Goal: Navigation & Orientation: Find specific page/section

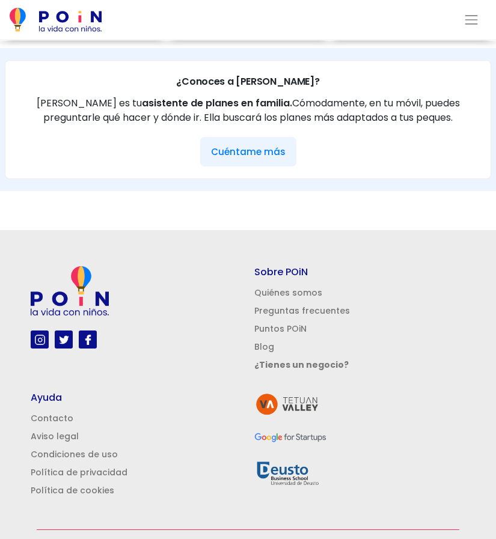
scroll to position [994, 0]
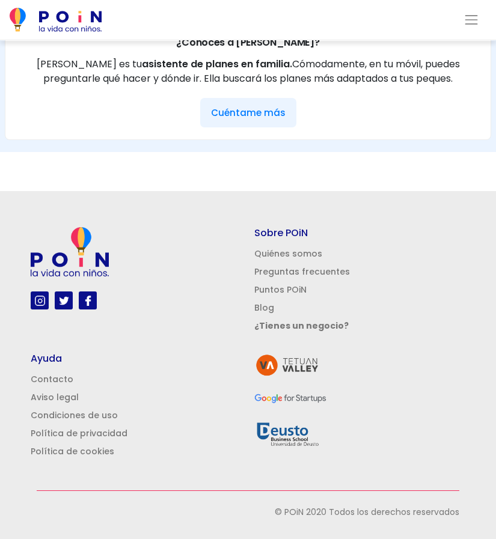
click at [65, 378] on link "Contacto" at bounding box center [52, 379] width 43 height 12
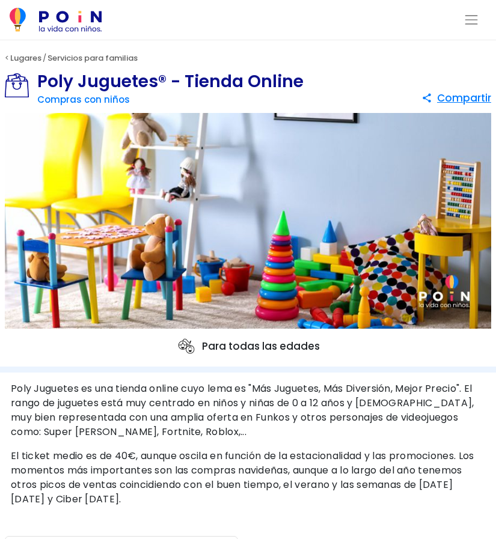
click at [473, 21] on span "Toggle navigation" at bounding box center [471, 20] width 16 height 16
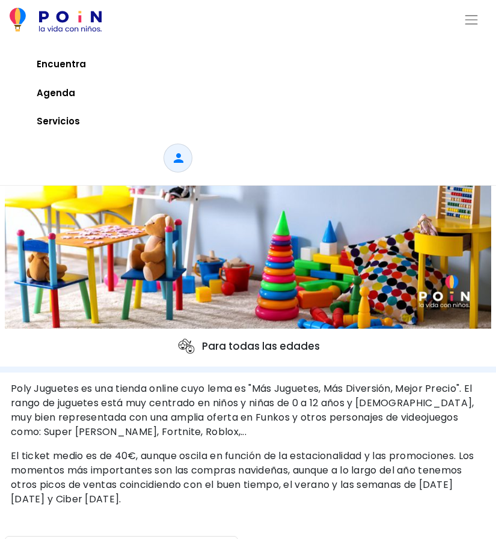
click at [56, 88] on span "Agenda" at bounding box center [55, 93] width 49 height 19
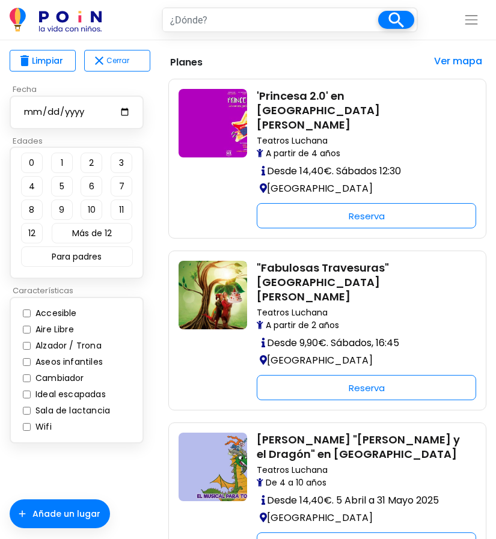
click at [467, 22] on span "Toggle navigation" at bounding box center [471, 20] width 16 height 16
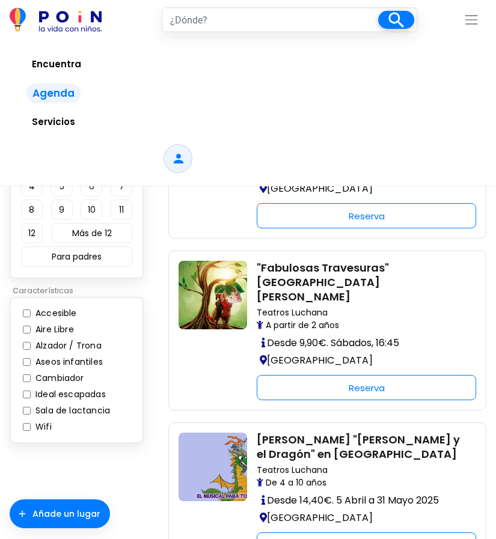
click at [54, 118] on span "Servicios" at bounding box center [53, 121] width 54 height 19
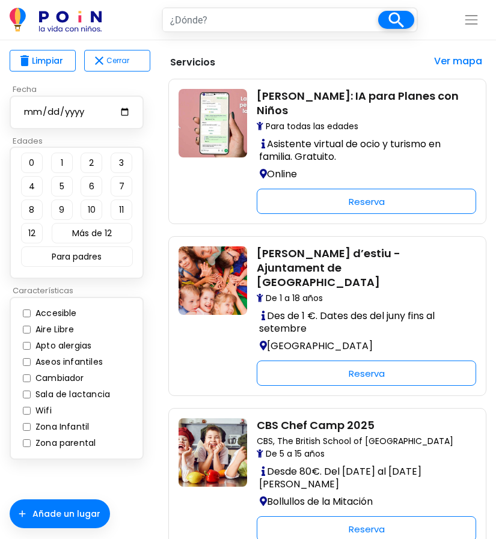
click at [473, 17] on span "Toggle navigation" at bounding box center [471, 20] width 16 height 16
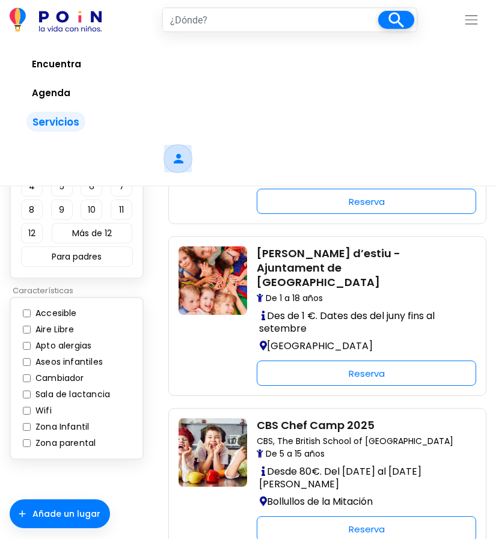
click at [170, 155] on span at bounding box center [177, 158] width 29 height 29
